Goal: Information Seeking & Learning: Learn about a topic

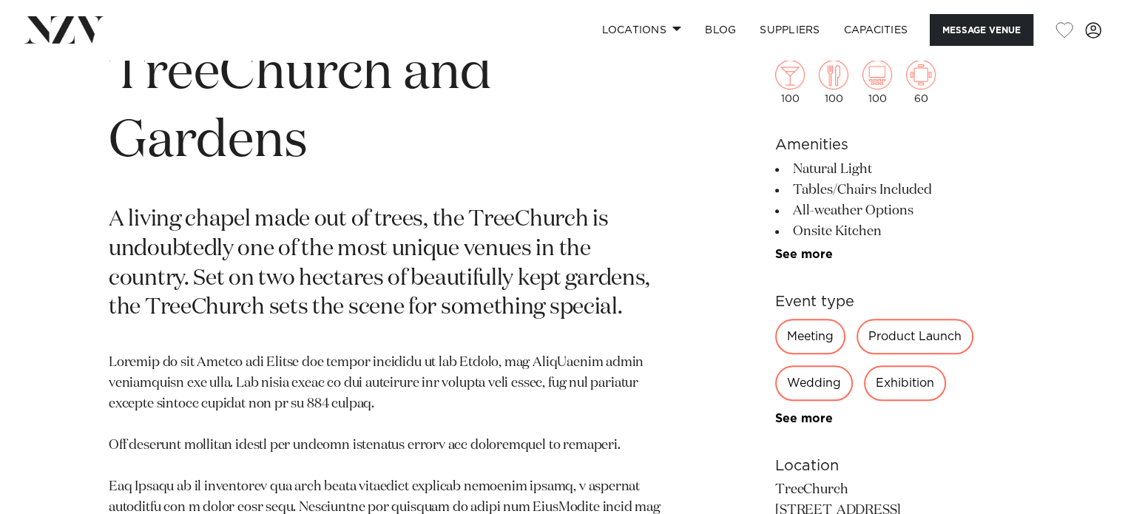
scroll to position [666, 0]
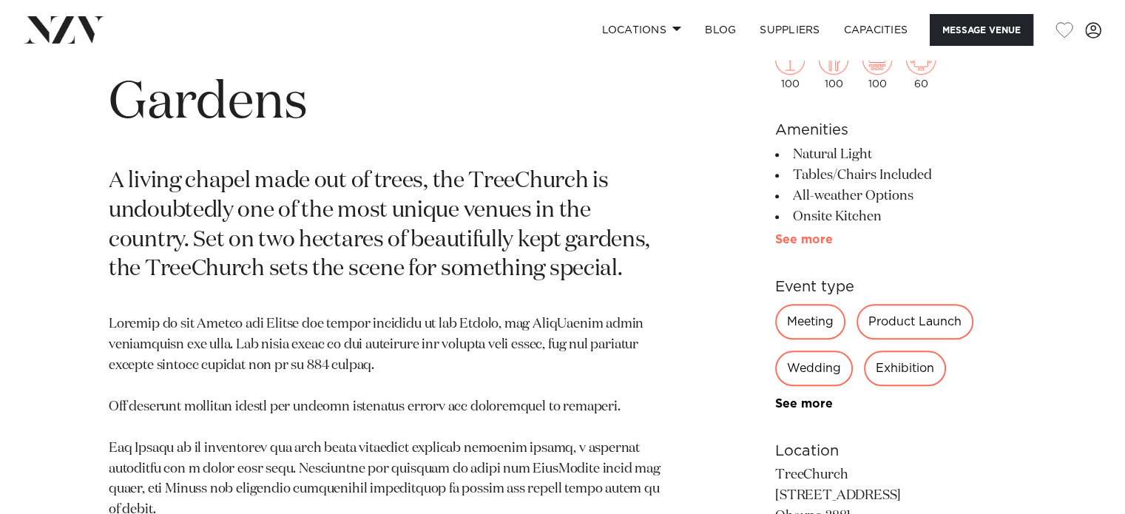
click at [781, 242] on link "See more" at bounding box center [832, 240] width 115 height 12
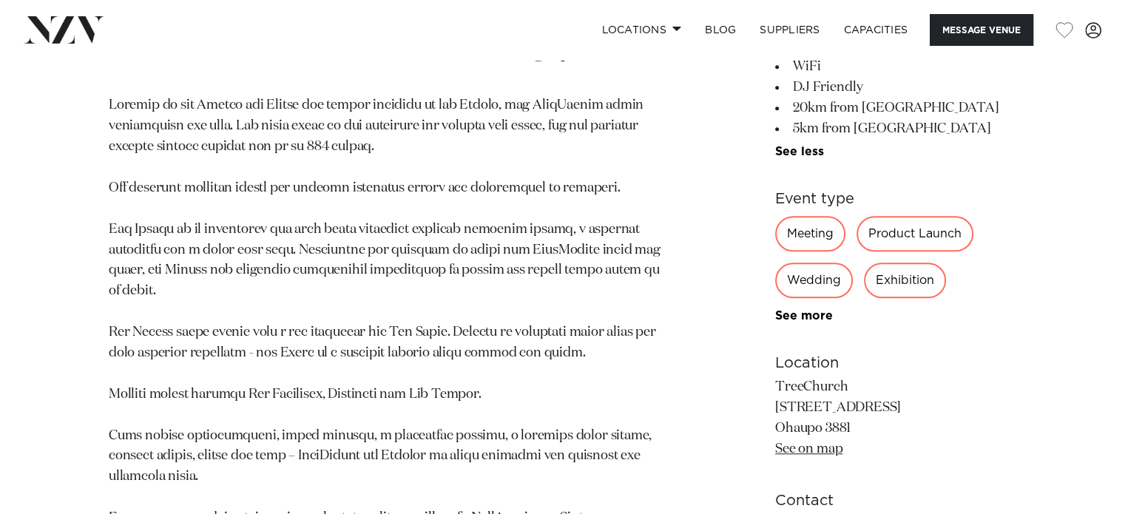
scroll to position [888, 0]
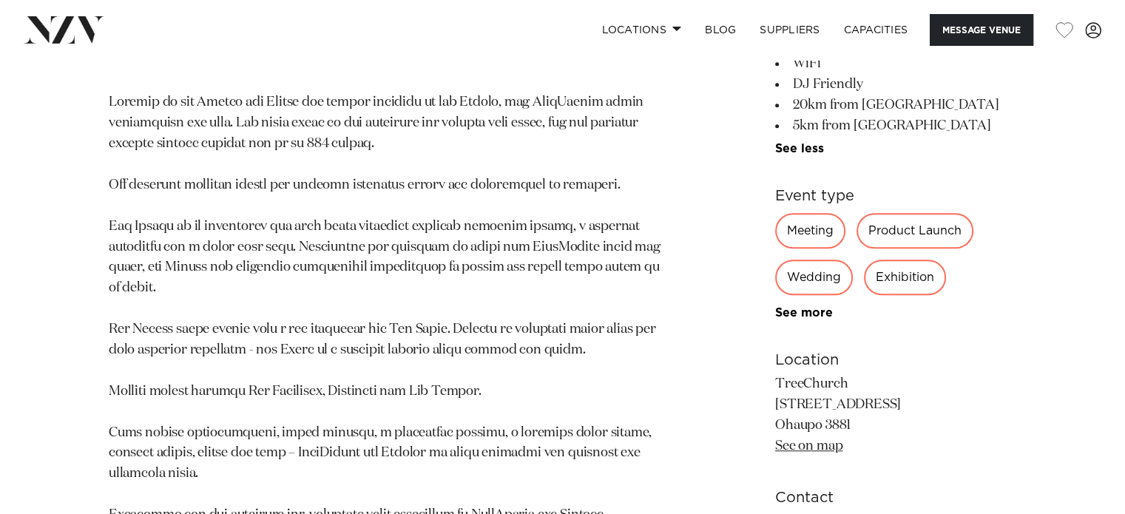
click at [794, 286] on div "Wedding" at bounding box center [814, 278] width 78 height 36
click at [806, 279] on div "Wedding" at bounding box center [814, 278] width 78 height 36
click at [781, 310] on link "See more" at bounding box center [832, 313] width 115 height 12
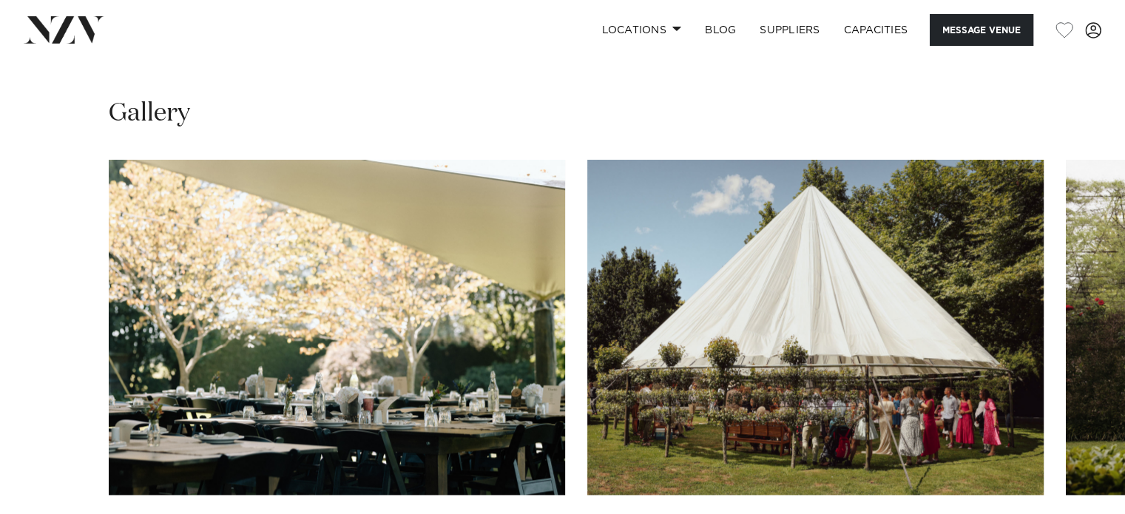
scroll to position [1775, 0]
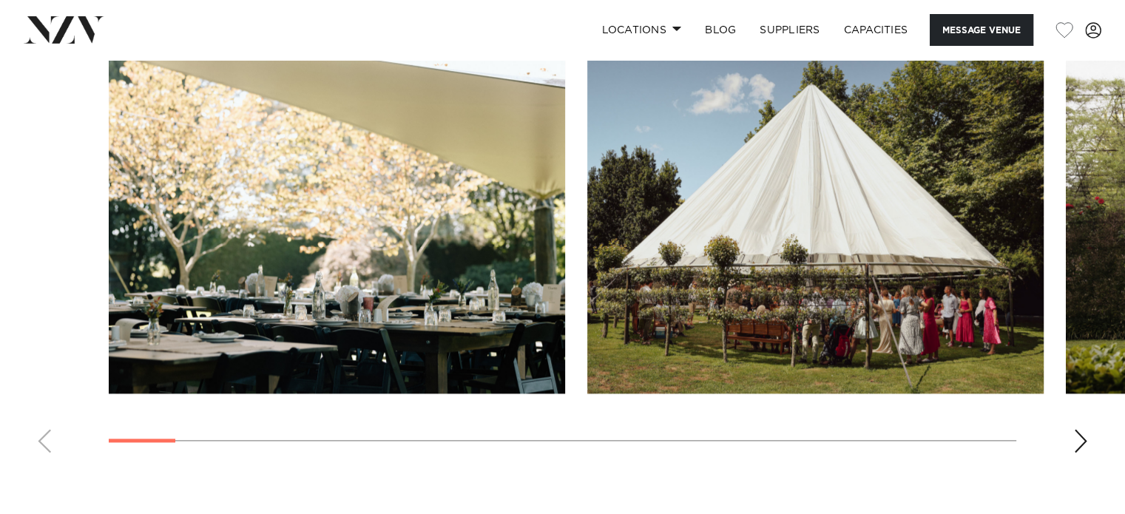
click at [1070, 428] on swiper-container at bounding box center [562, 261] width 1125 height 406
click at [1086, 437] on div "Next slide" at bounding box center [1080, 441] width 15 height 24
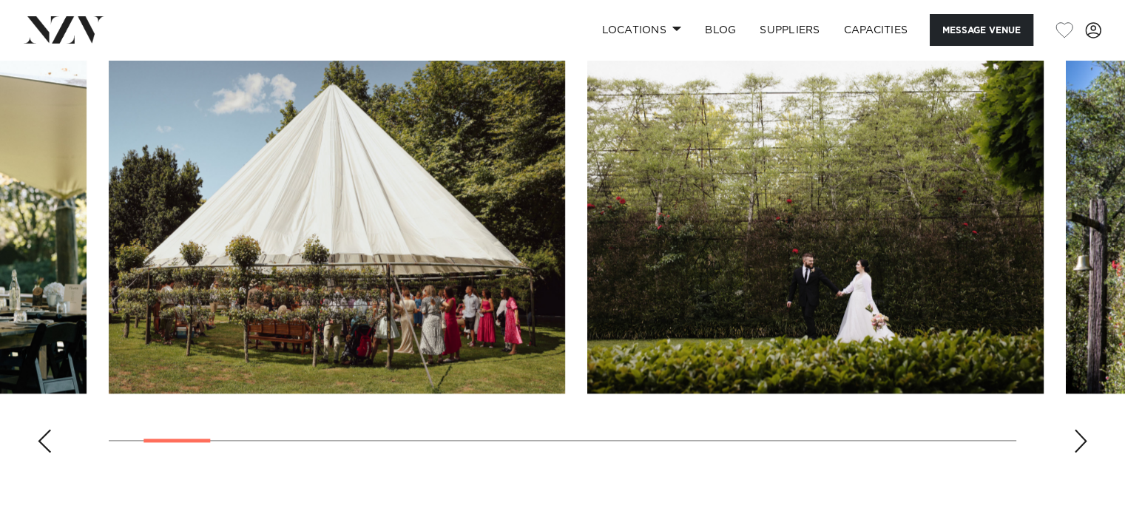
click at [1086, 437] on div "Next slide" at bounding box center [1080, 441] width 15 height 24
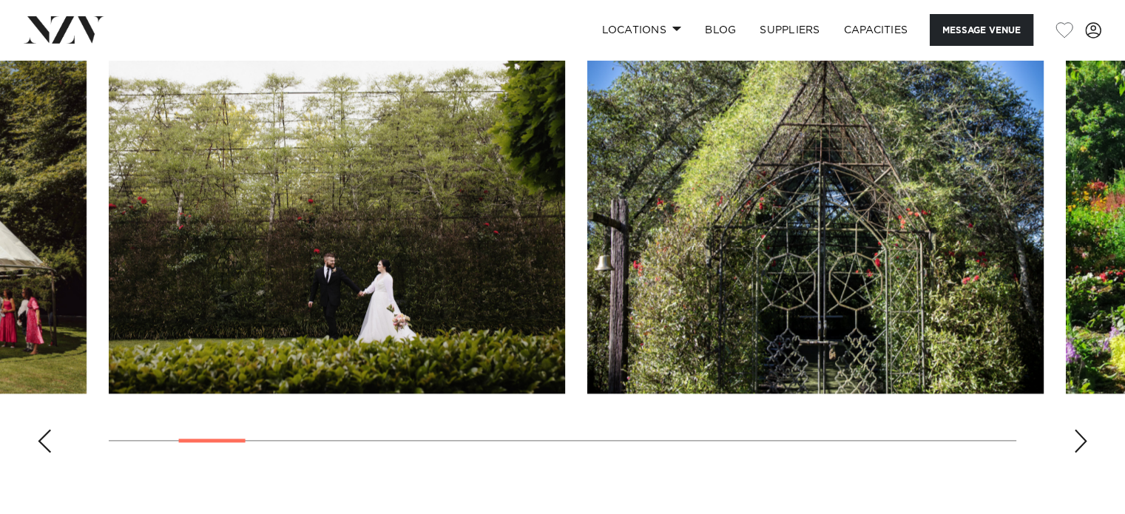
click at [1086, 437] on div "Next slide" at bounding box center [1080, 441] width 15 height 24
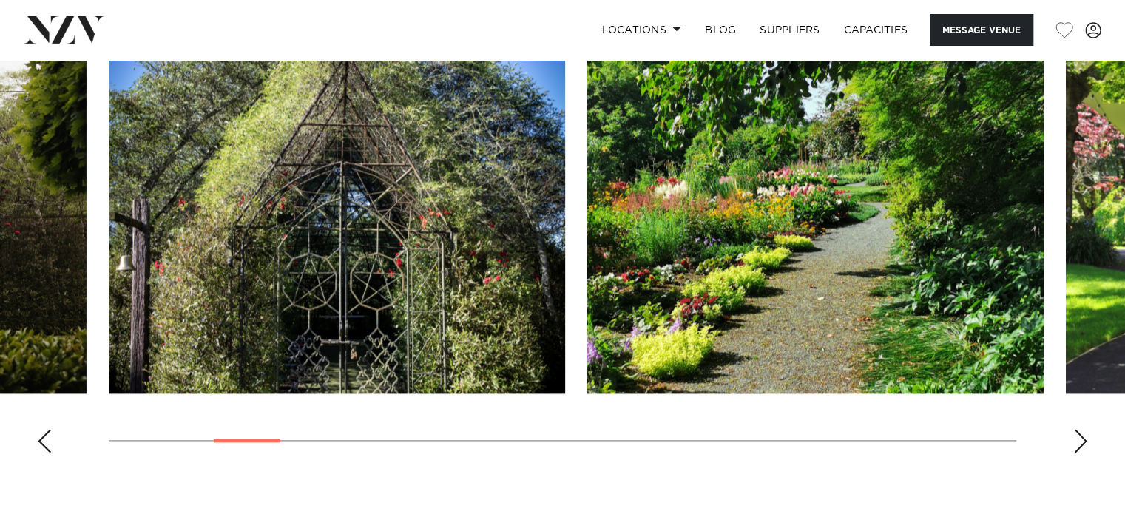
click at [1086, 437] on div "Next slide" at bounding box center [1080, 441] width 15 height 24
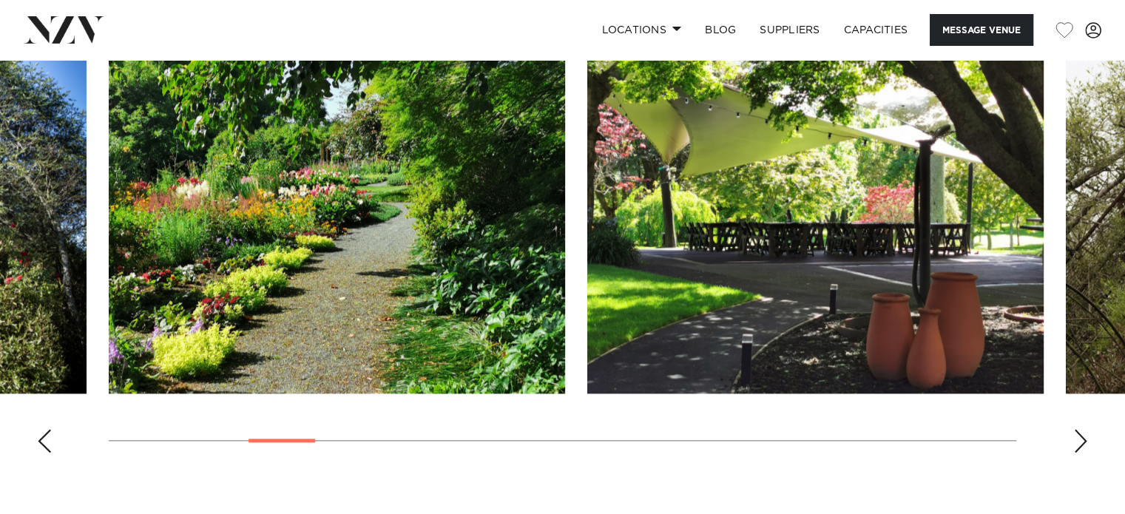
click at [1086, 437] on div "Next slide" at bounding box center [1080, 441] width 15 height 24
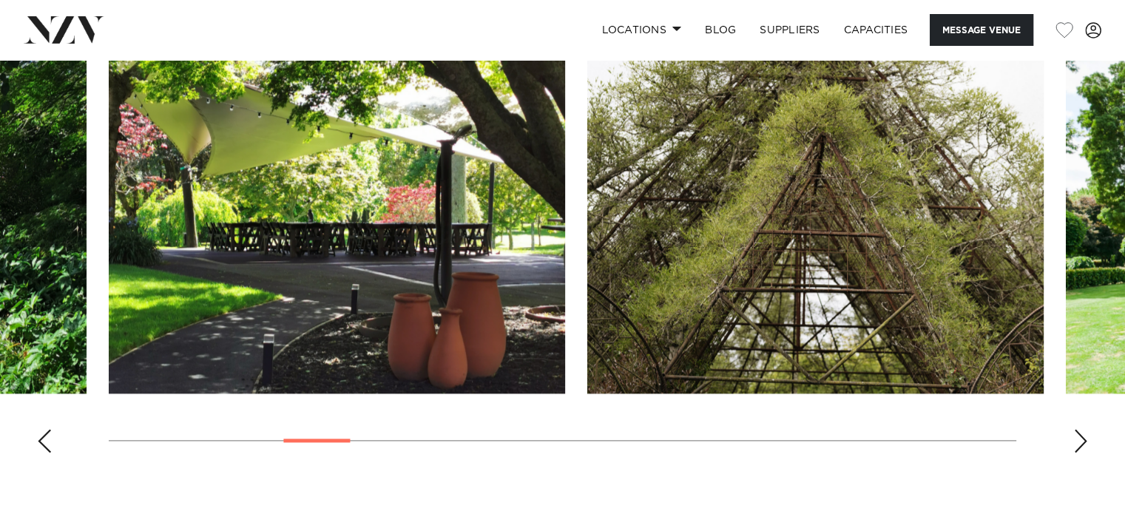
click at [1086, 437] on div "Next slide" at bounding box center [1080, 441] width 15 height 24
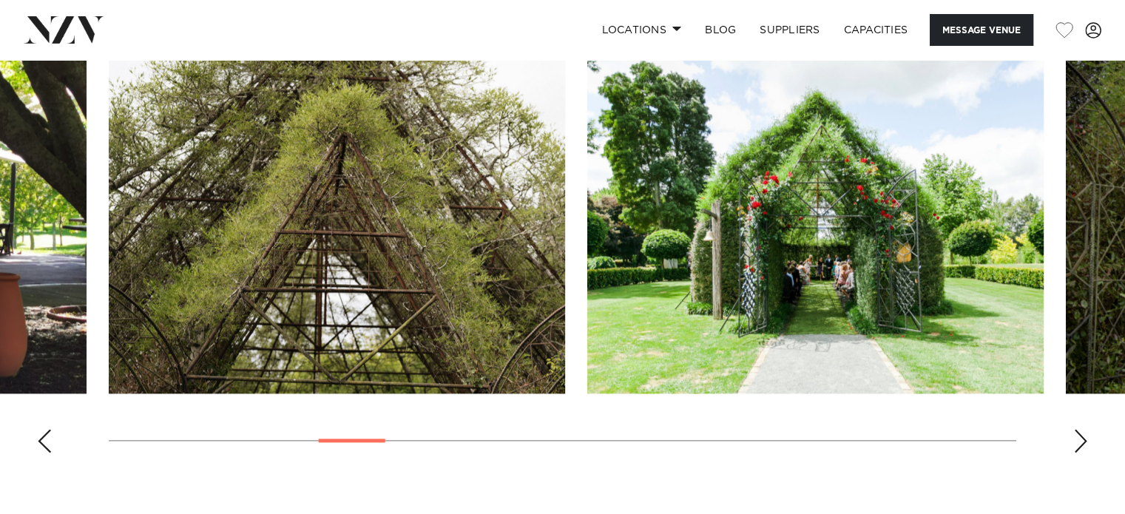
click at [1086, 437] on div "Next slide" at bounding box center [1080, 441] width 15 height 24
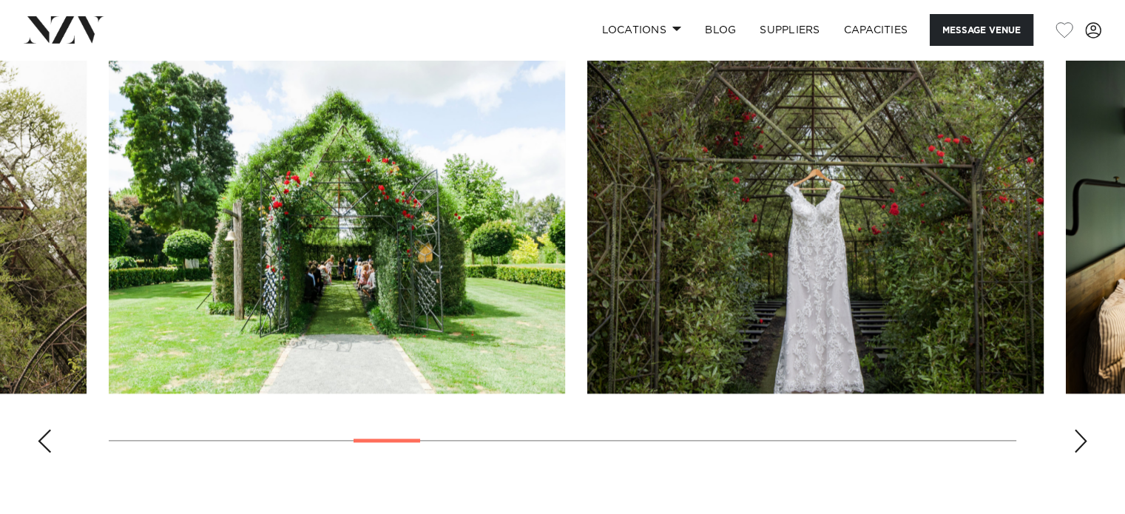
click at [1086, 437] on div "Next slide" at bounding box center [1080, 441] width 15 height 24
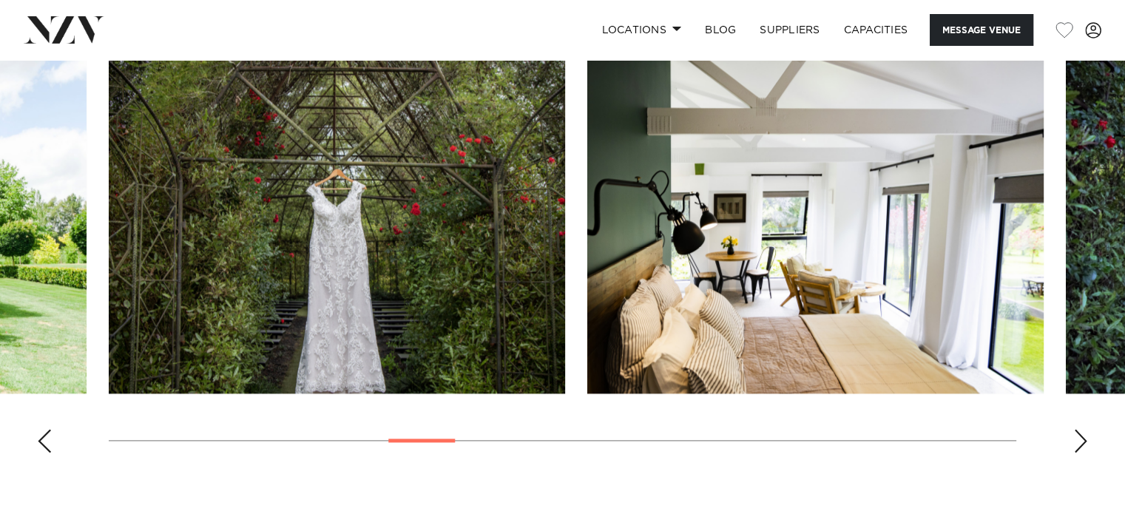
click at [1086, 437] on div "Next slide" at bounding box center [1080, 441] width 15 height 24
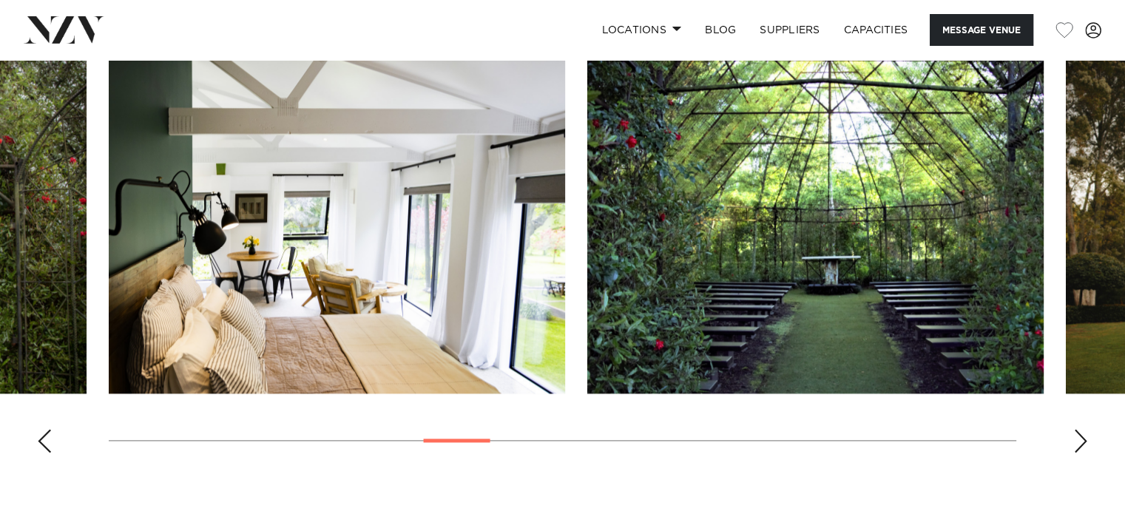
click at [1086, 437] on div "Next slide" at bounding box center [1080, 441] width 15 height 24
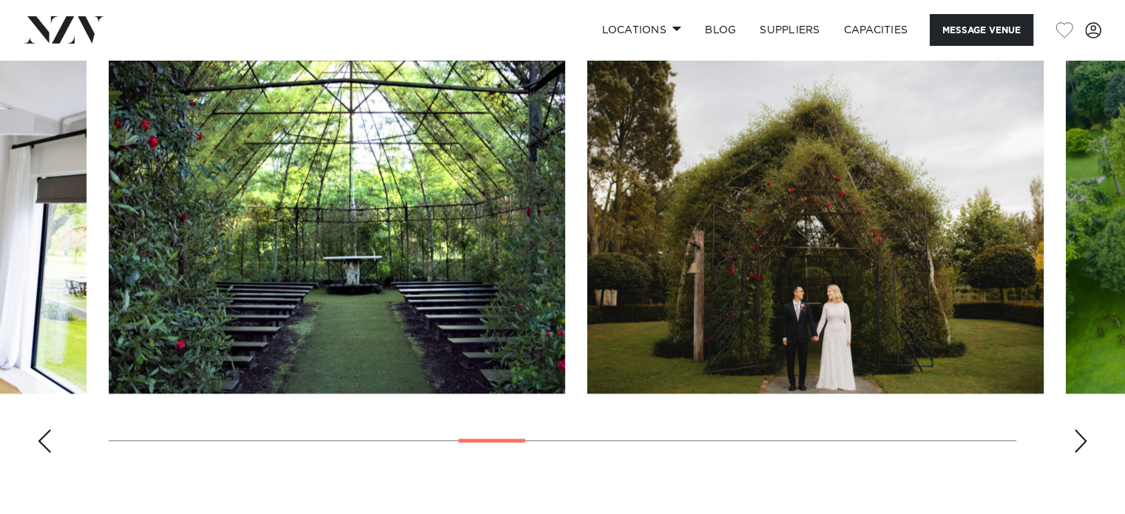
click at [1086, 437] on div "Next slide" at bounding box center [1080, 441] width 15 height 24
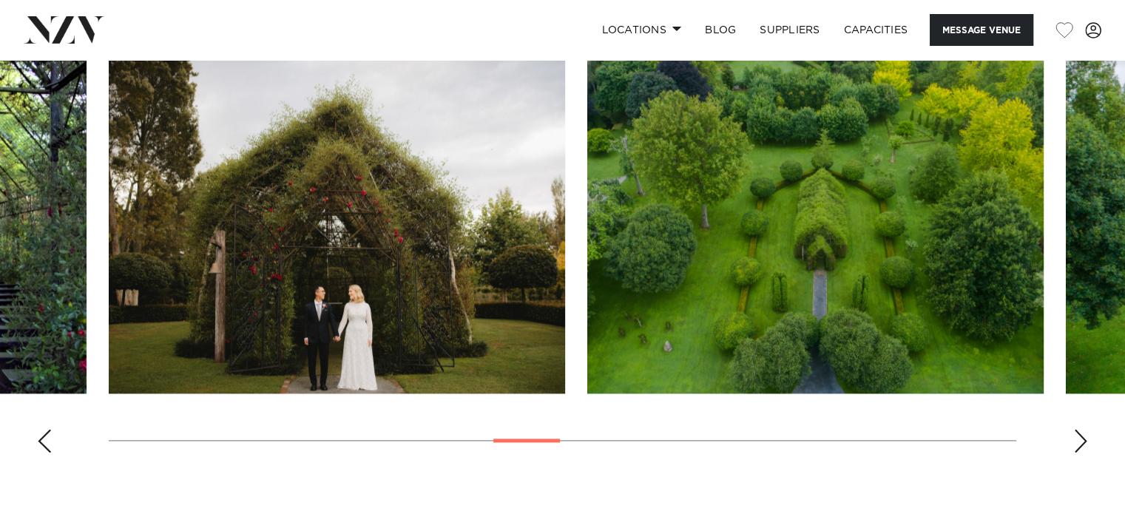
click at [1086, 437] on div "Next slide" at bounding box center [1080, 441] width 15 height 24
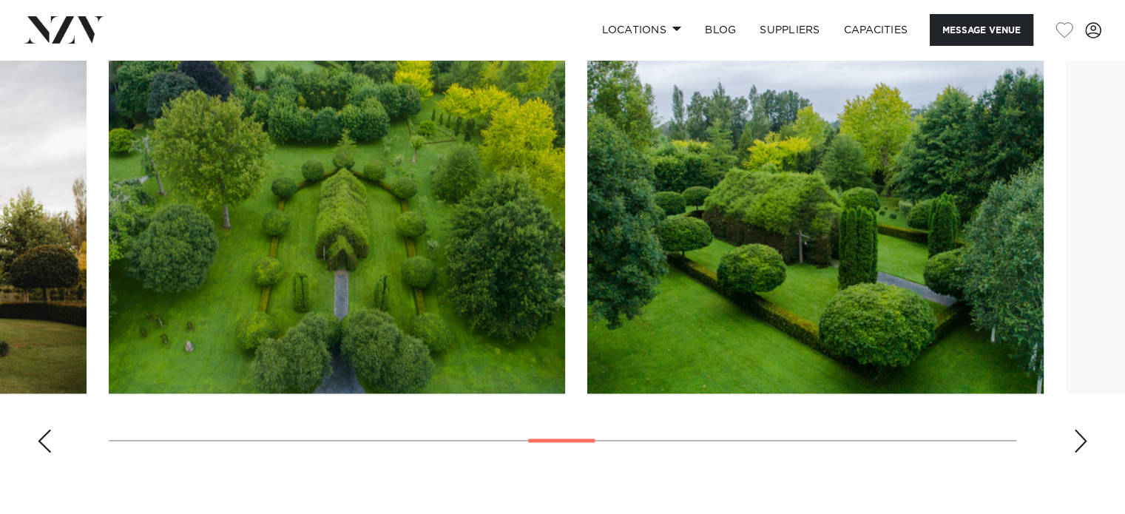
click at [1086, 437] on div "Next slide" at bounding box center [1080, 441] width 15 height 24
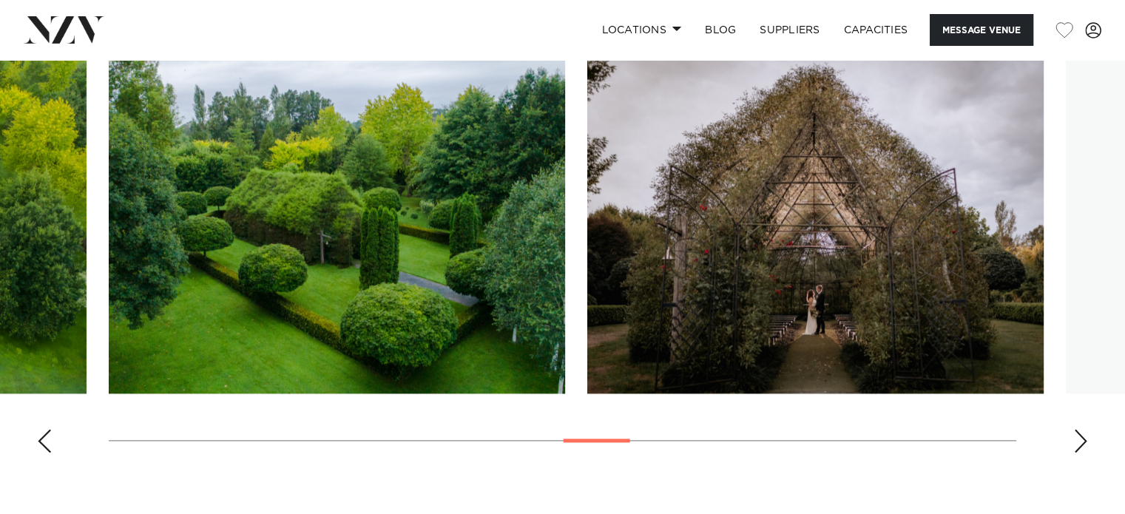
click at [1086, 437] on div "Next slide" at bounding box center [1080, 441] width 15 height 24
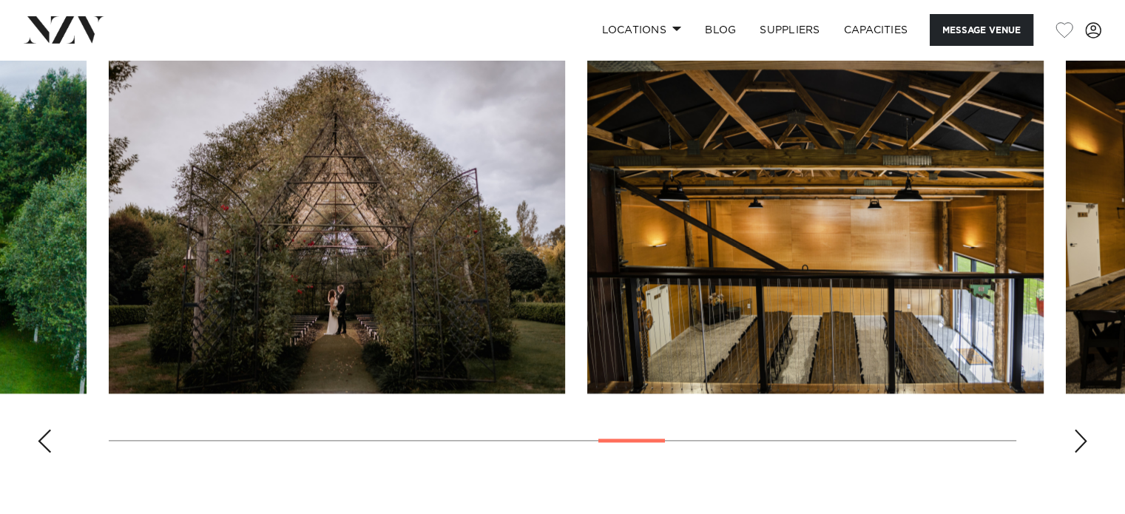
click at [1086, 437] on div "Next slide" at bounding box center [1080, 441] width 15 height 24
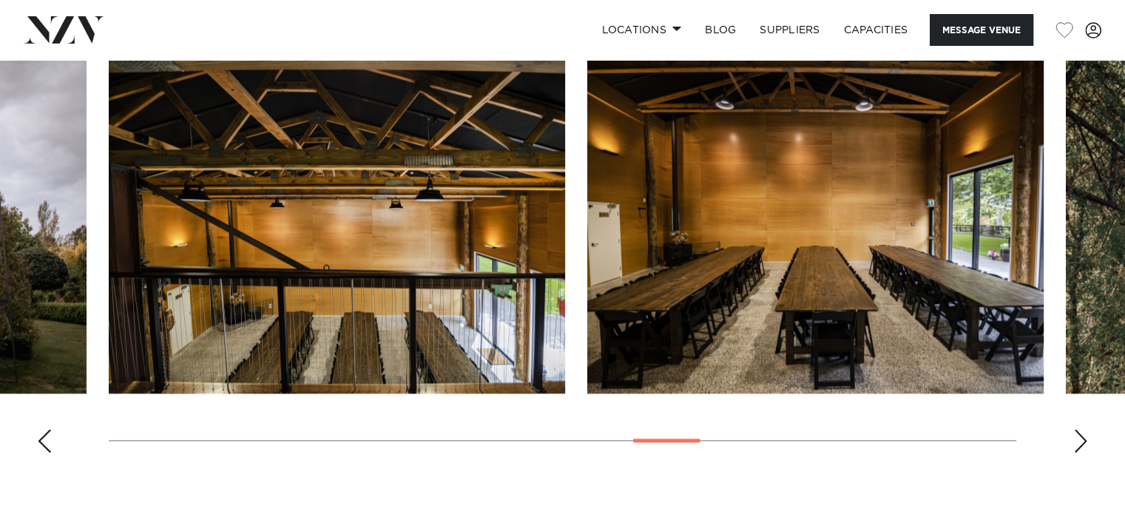
click at [1086, 437] on div "Next slide" at bounding box center [1080, 441] width 15 height 24
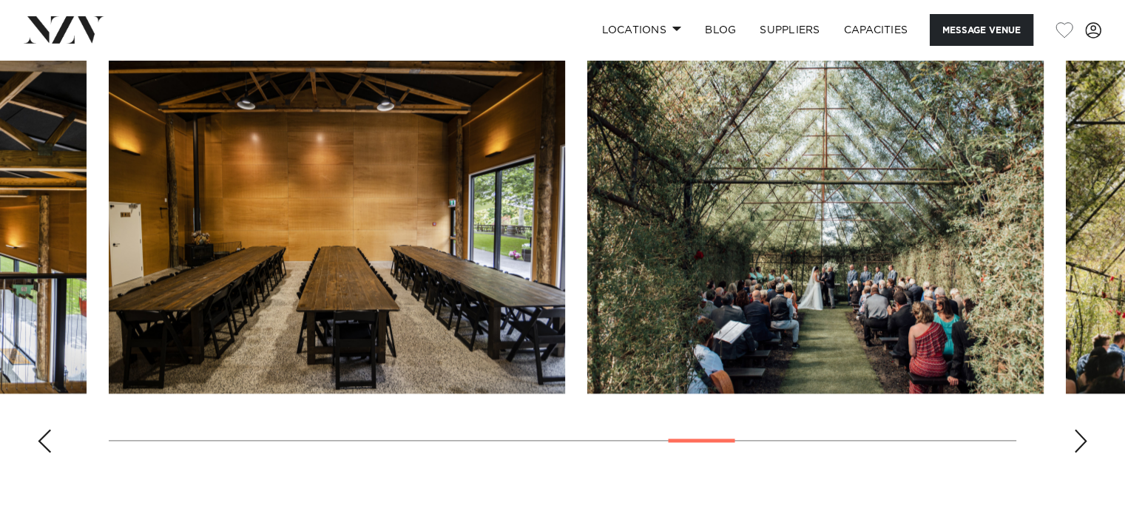
click at [1086, 437] on div "Next slide" at bounding box center [1080, 441] width 15 height 24
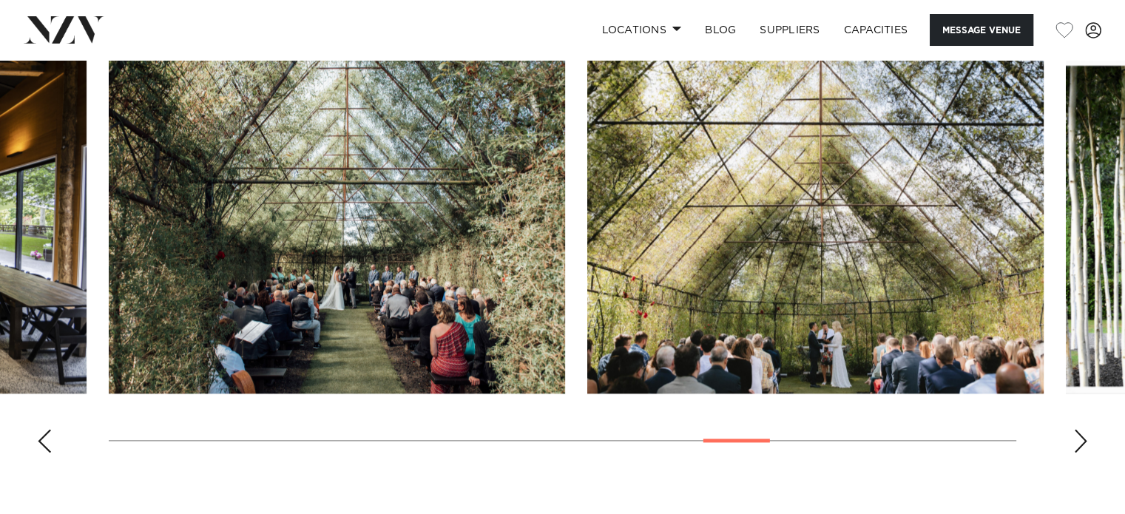
click at [1086, 437] on div "Next slide" at bounding box center [1080, 441] width 15 height 24
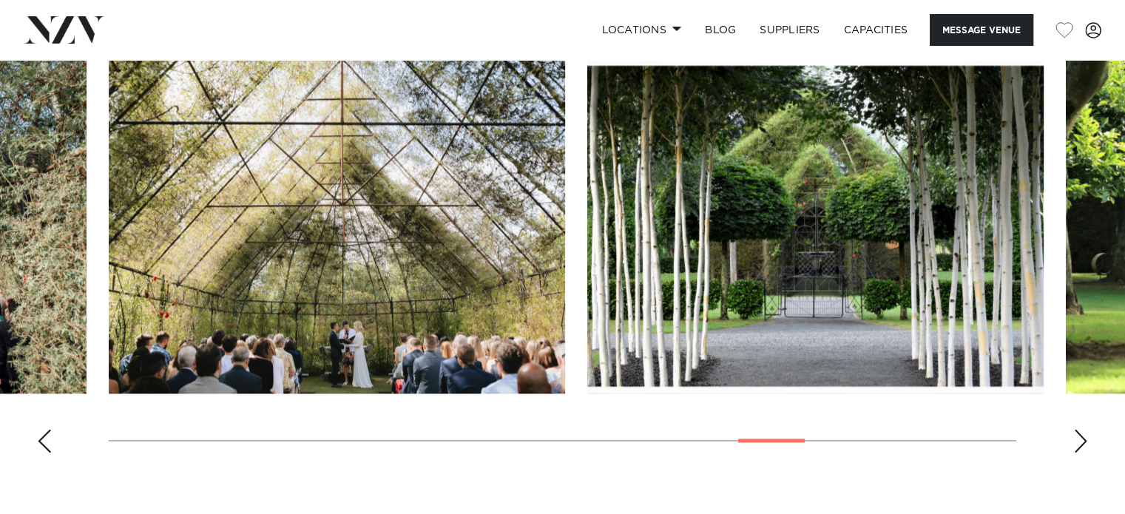
click at [1086, 437] on div "Next slide" at bounding box center [1080, 441] width 15 height 24
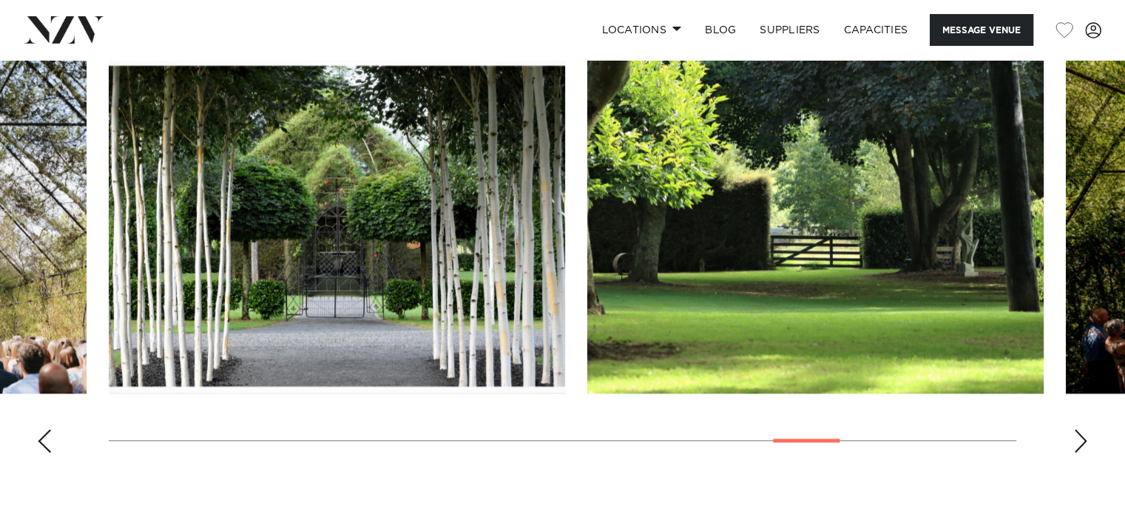
click at [1086, 437] on div "Next slide" at bounding box center [1080, 441] width 15 height 24
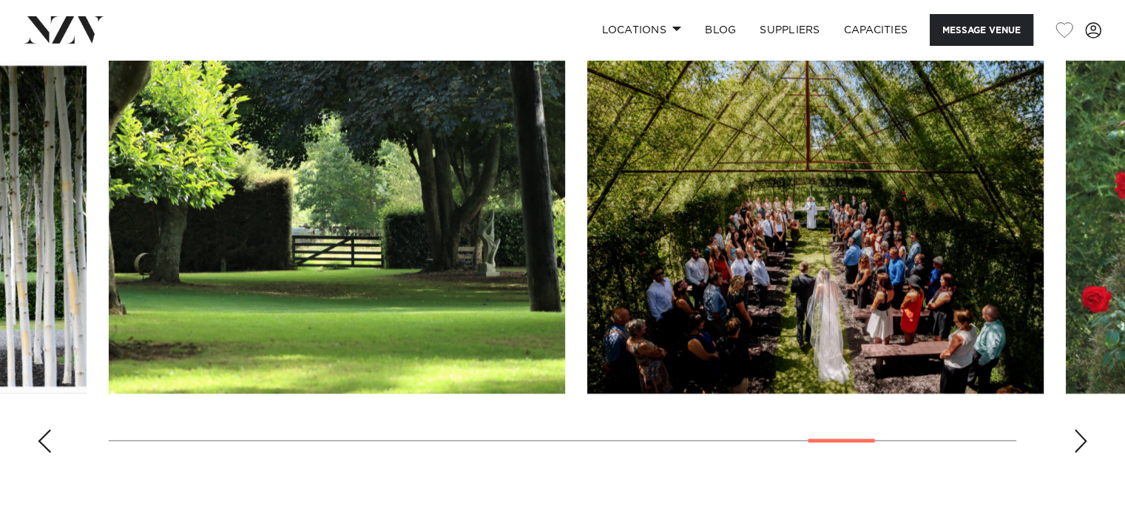
click at [1086, 437] on div "Next slide" at bounding box center [1080, 441] width 15 height 24
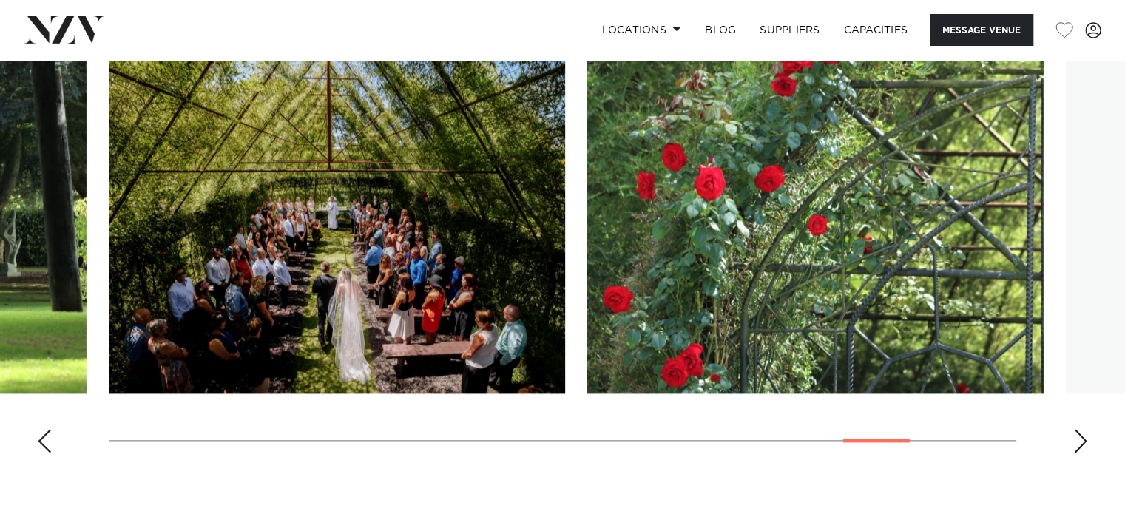
click at [1086, 437] on div "Next slide" at bounding box center [1080, 441] width 15 height 24
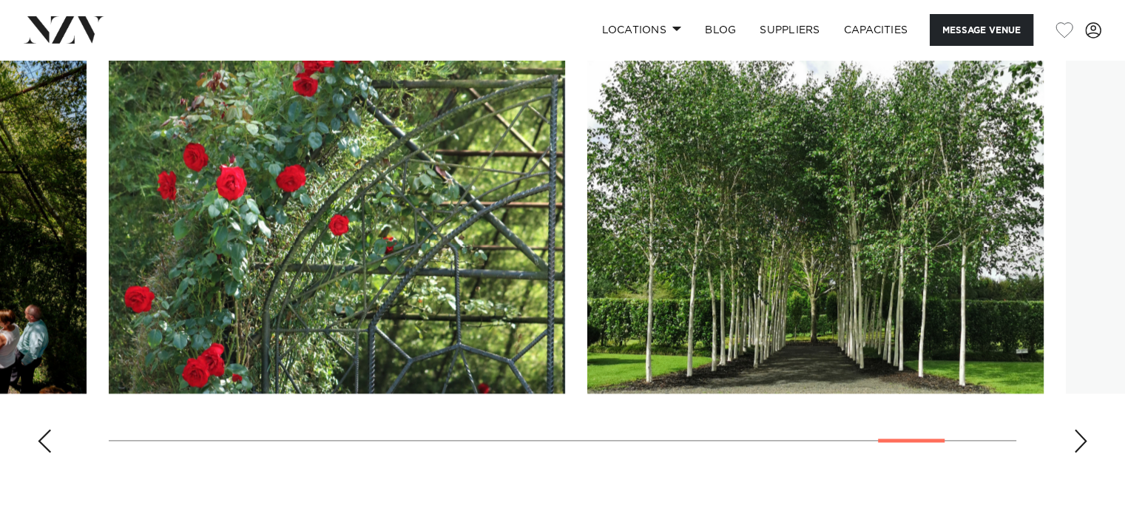
click at [1086, 437] on div "Next slide" at bounding box center [1080, 441] width 15 height 24
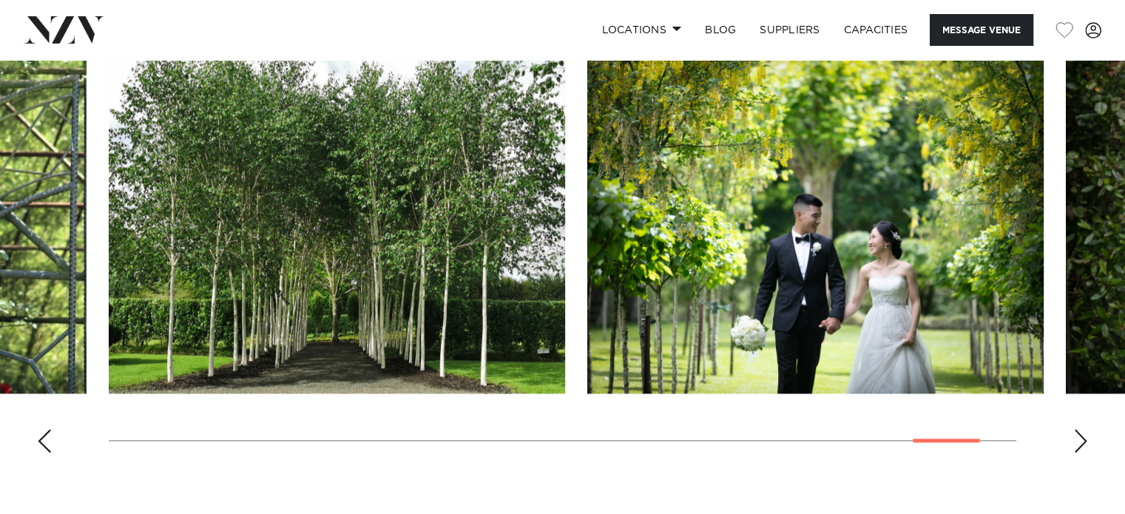
click at [1086, 437] on div "Next slide" at bounding box center [1080, 441] width 15 height 24
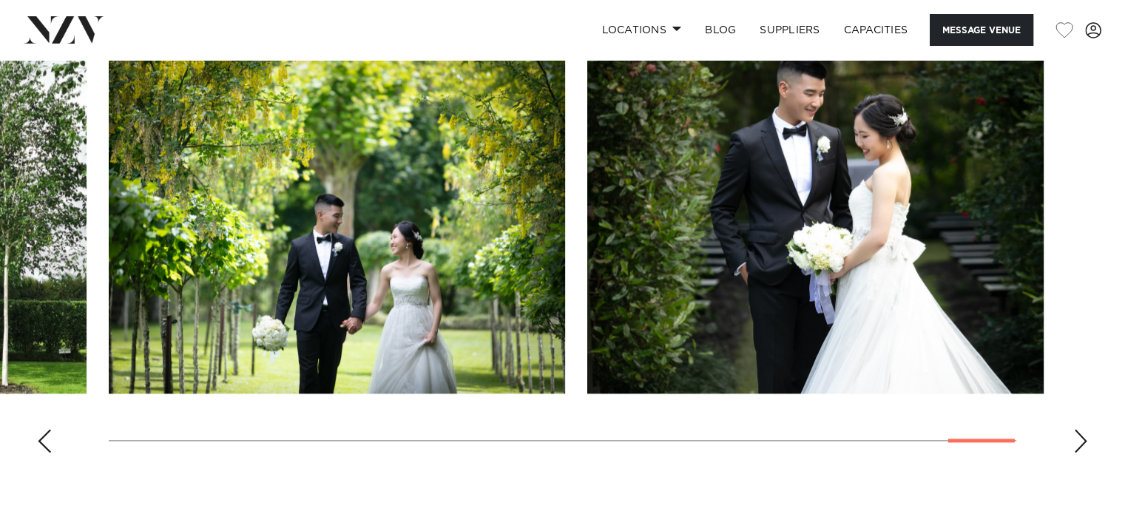
click at [1086, 437] on div "Next slide" at bounding box center [1080, 441] width 15 height 24
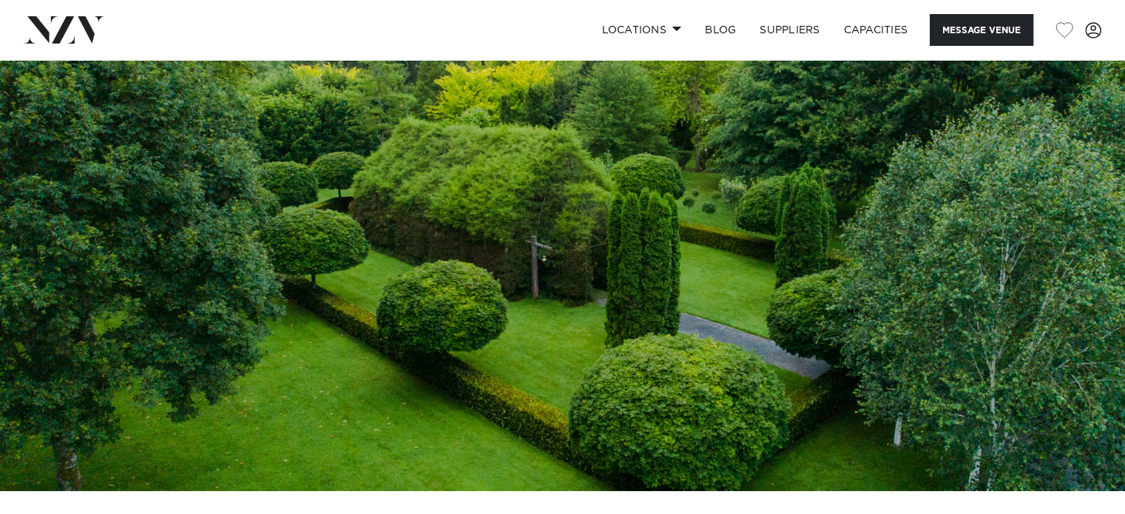
scroll to position [74, 0]
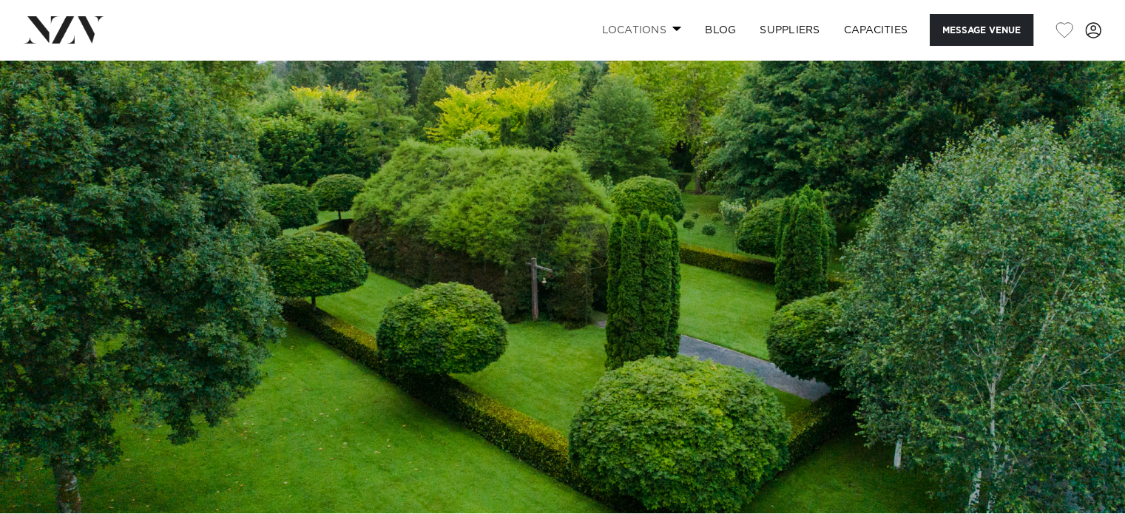
click at [667, 26] on link "Locations" at bounding box center [642, 30] width 104 height 32
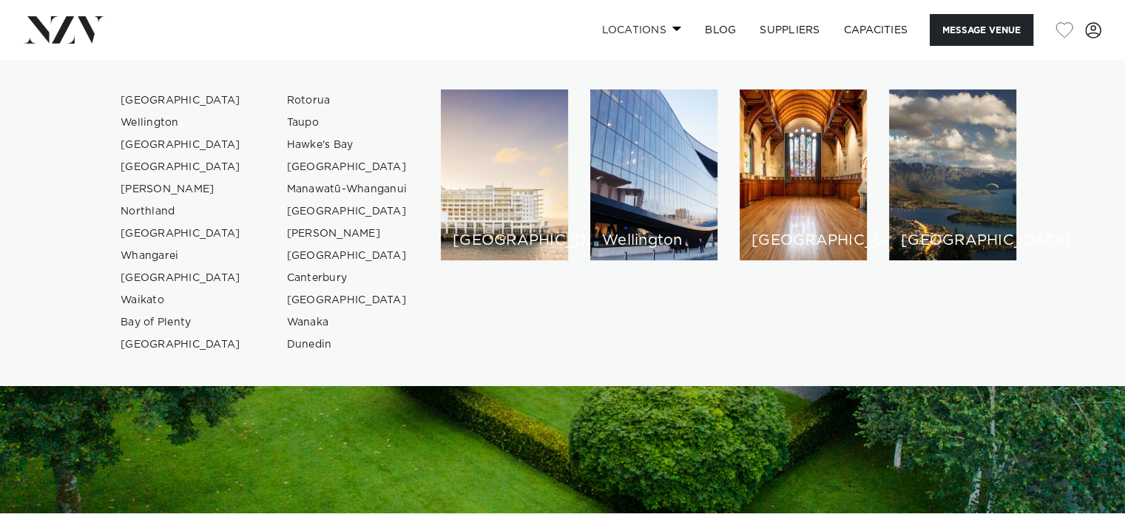
click at [672, 30] on span at bounding box center [677, 28] width 10 height 5
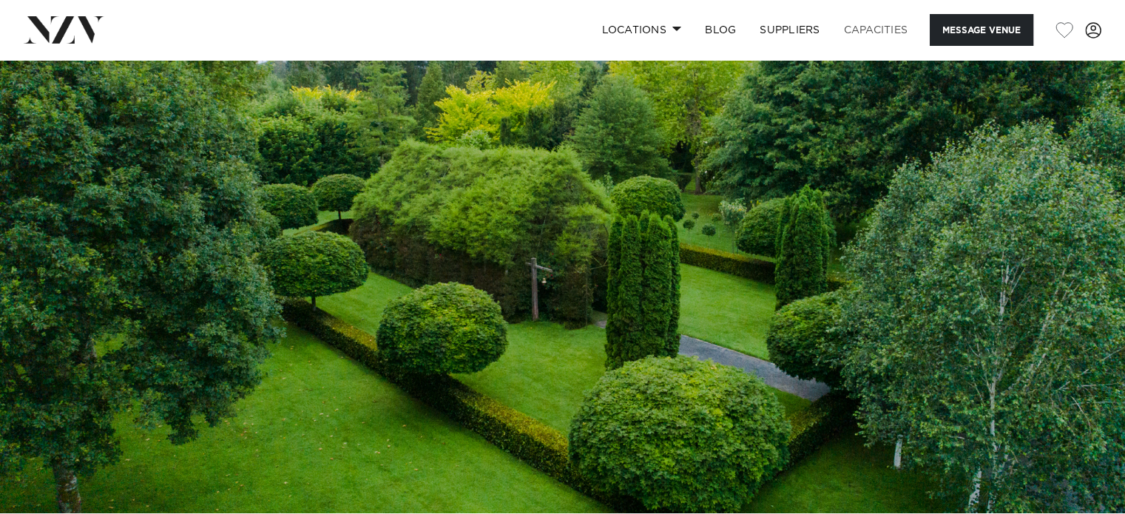
click at [873, 28] on link "Capacities" at bounding box center [876, 30] width 88 height 32
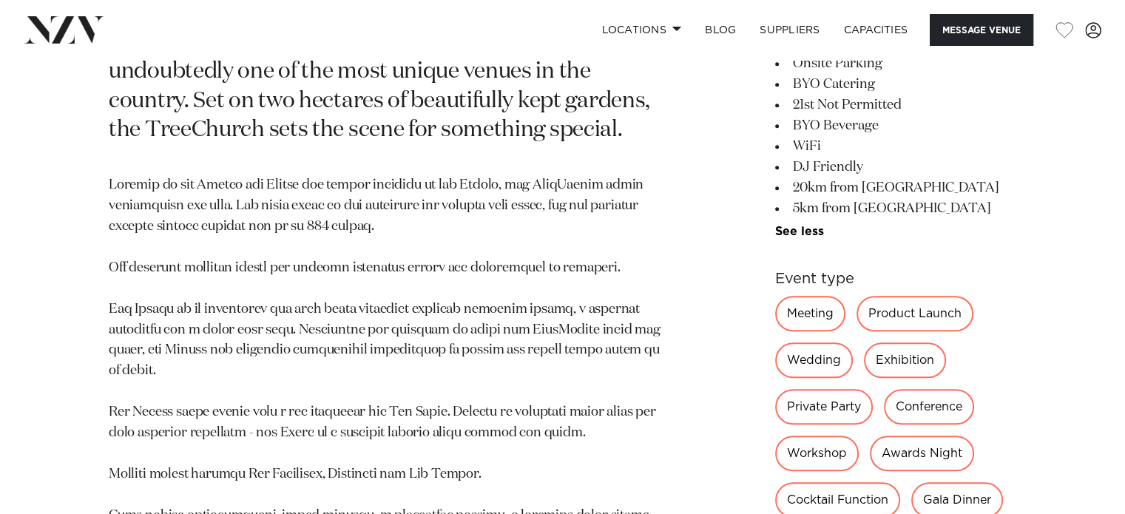
scroll to position [814, 0]
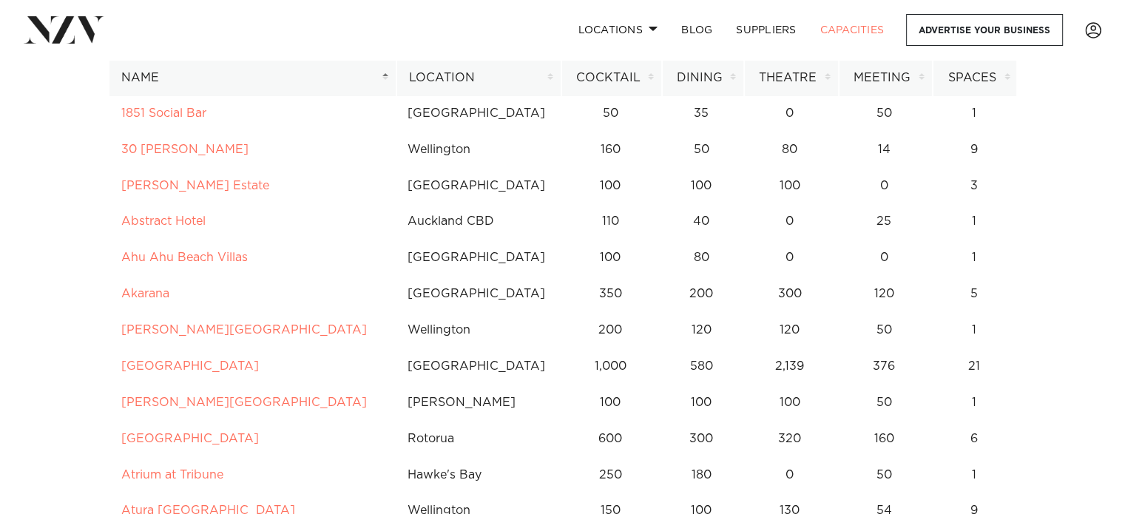
scroll to position [296, 0]
